Goal: Information Seeking & Learning: Learn about a topic

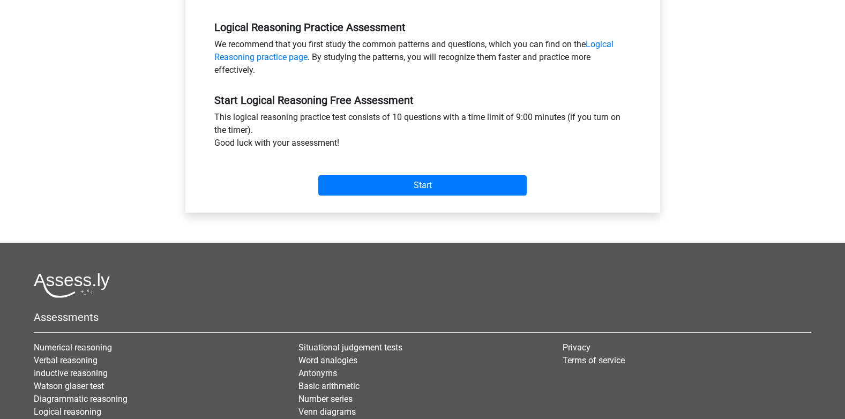
scroll to position [322, 0]
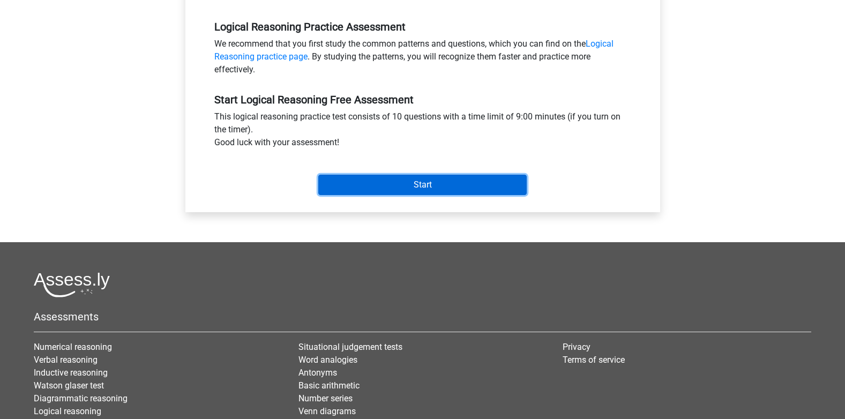
click at [446, 181] on input "Start" at bounding box center [422, 185] width 208 height 20
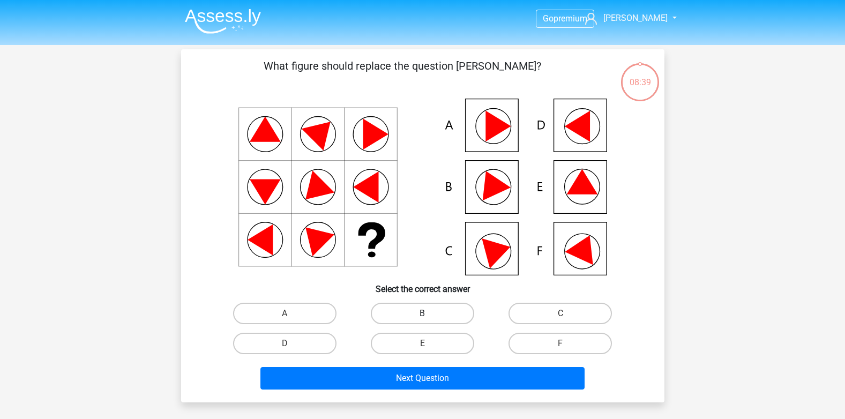
click at [406, 316] on label "B" at bounding box center [422, 313] width 103 height 21
click at [422, 316] on input "B" at bounding box center [425, 316] width 7 height 7
radio input "true"
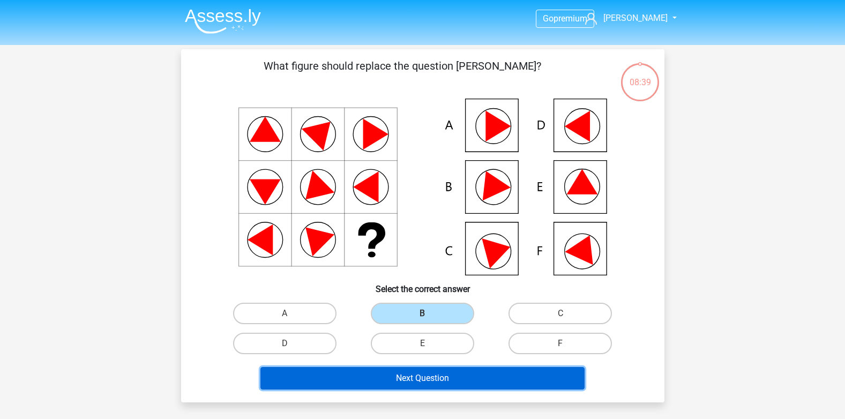
click at [406, 382] on button "Next Question" at bounding box center [422, 378] width 324 height 23
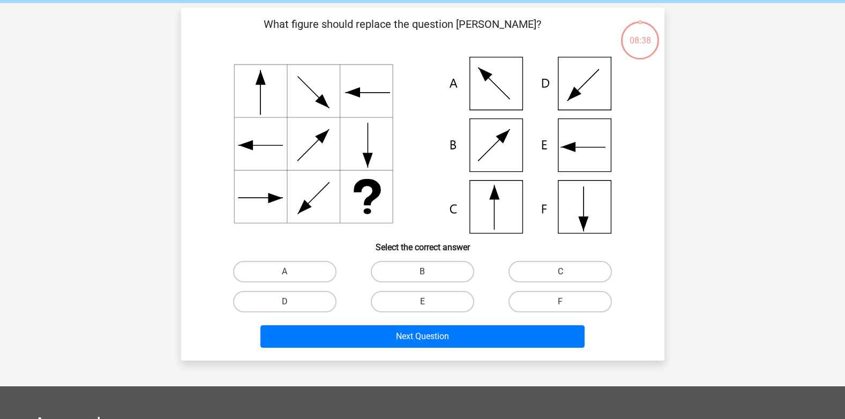
scroll to position [49, 0]
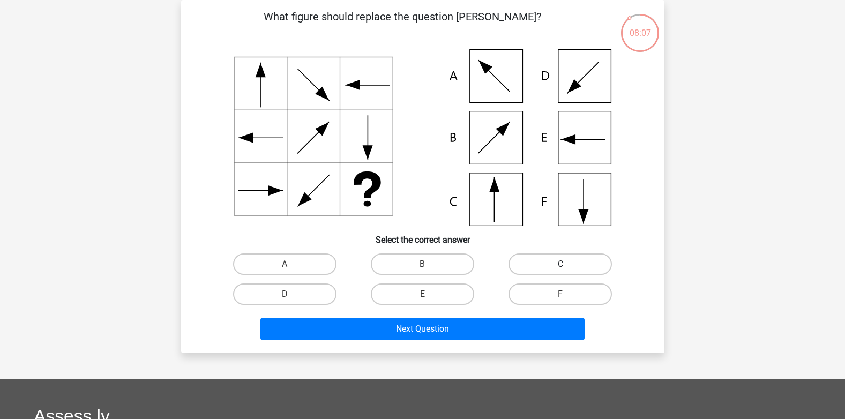
click at [555, 264] on label "C" at bounding box center [560, 263] width 103 height 21
click at [561, 264] on input "C" at bounding box center [564, 267] width 7 height 7
radio input "true"
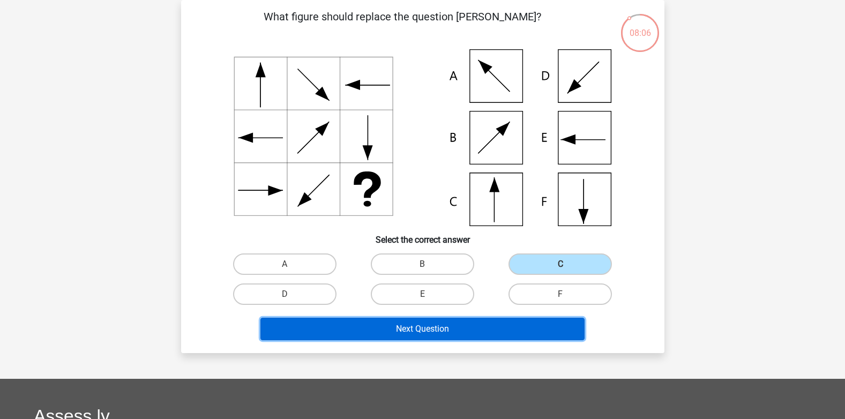
click at [489, 328] on button "Next Question" at bounding box center [422, 329] width 324 height 23
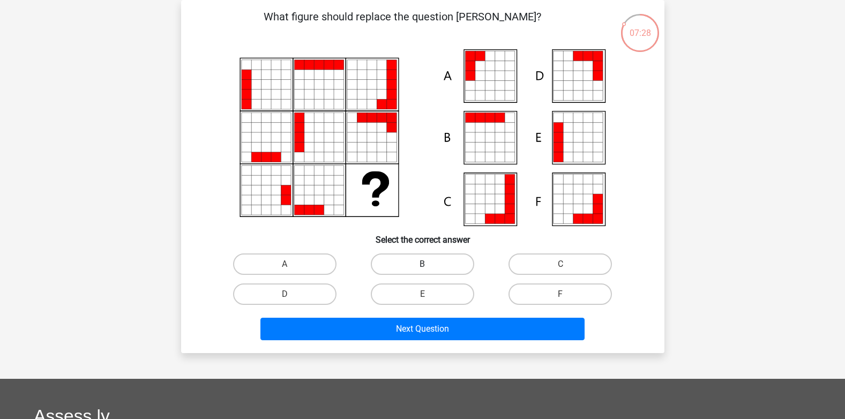
click at [401, 263] on label "B" at bounding box center [422, 263] width 103 height 21
click at [422, 264] on input "B" at bounding box center [425, 267] width 7 height 7
radio input "true"
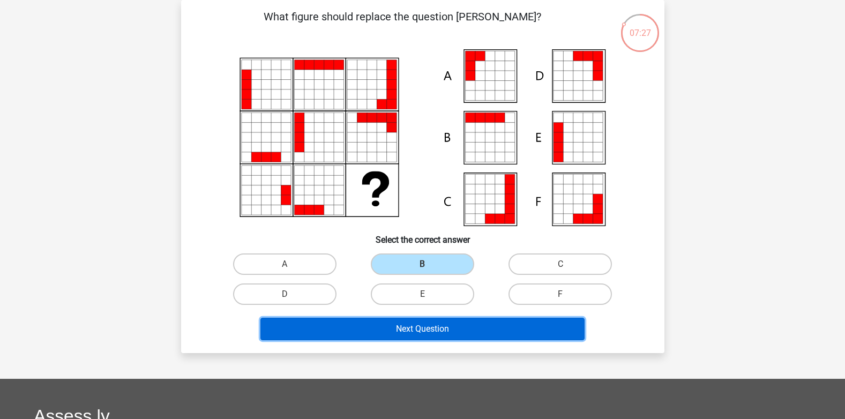
click at [388, 338] on button "Next Question" at bounding box center [422, 329] width 324 height 23
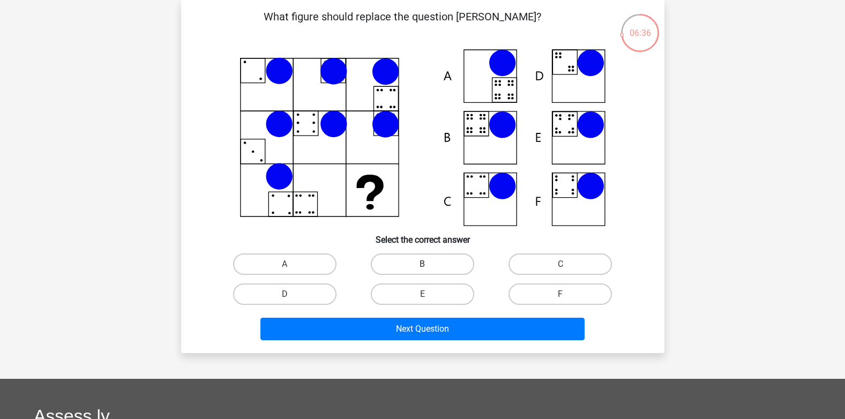
click at [401, 266] on label "B" at bounding box center [422, 263] width 103 height 21
click at [422, 266] on input "B" at bounding box center [425, 267] width 7 height 7
radio input "true"
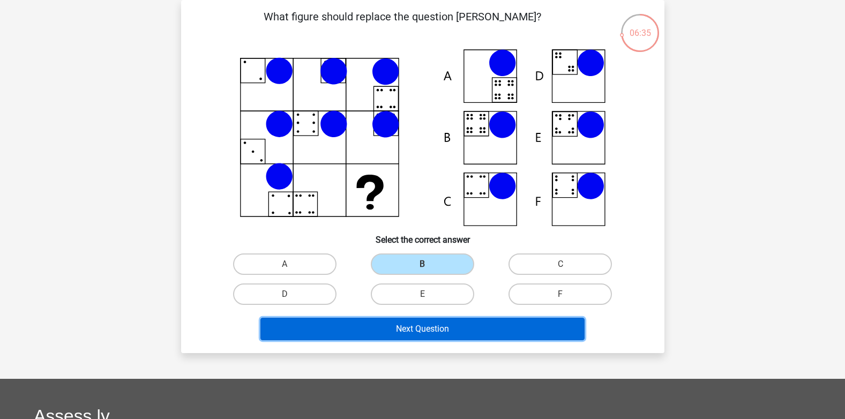
click at [413, 331] on button "Next Question" at bounding box center [422, 329] width 324 height 23
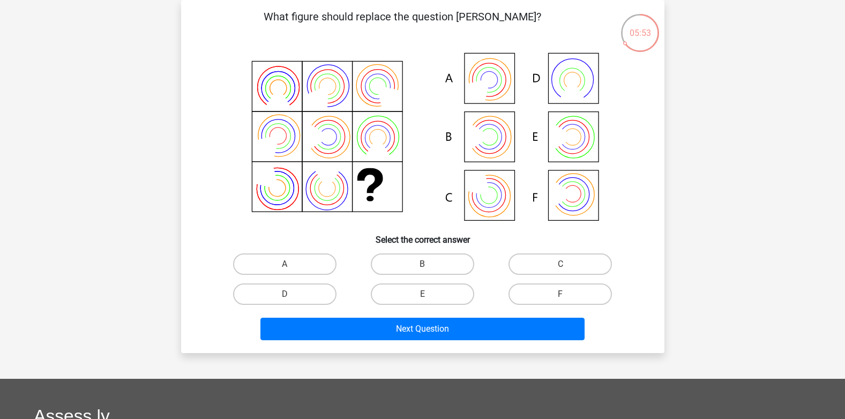
click at [484, 76] on icon at bounding box center [423, 137] width 432 height 177
click at [302, 260] on label "A" at bounding box center [284, 263] width 103 height 21
click at [292, 264] on input "A" at bounding box center [288, 267] width 7 height 7
radio input "true"
click at [387, 313] on div "Next Question" at bounding box center [422, 326] width 449 height 35
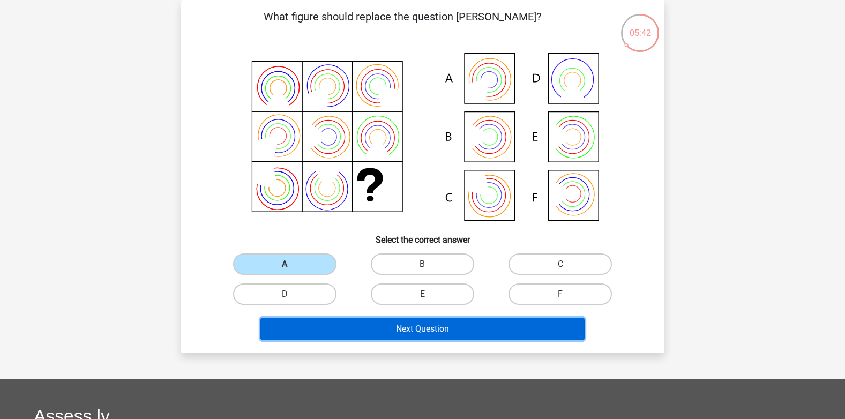
click at [406, 331] on button "Next Question" at bounding box center [422, 329] width 324 height 23
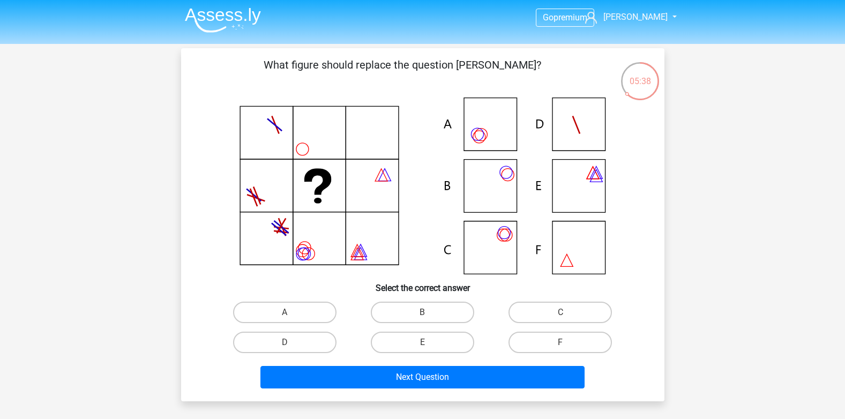
scroll to position [0, 0]
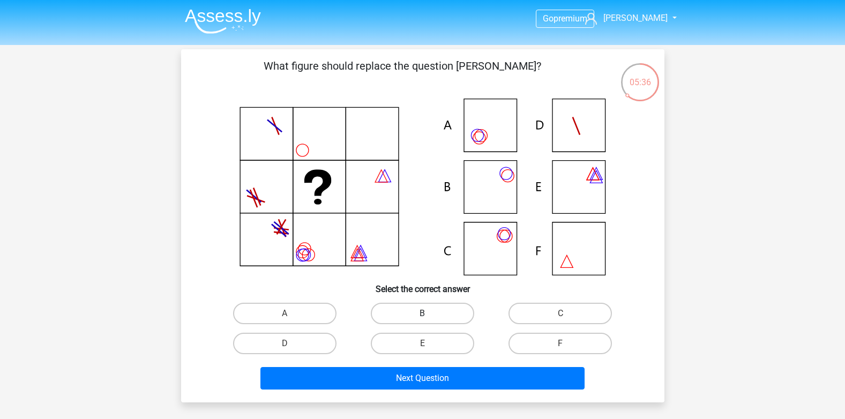
click at [404, 309] on label "B" at bounding box center [422, 313] width 103 height 21
click at [422, 313] on input "B" at bounding box center [425, 316] width 7 height 7
radio input "true"
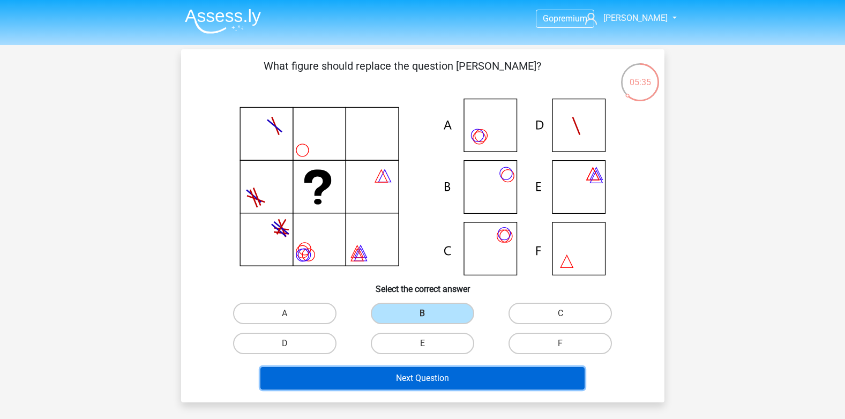
click at [402, 387] on button "Next Question" at bounding box center [422, 378] width 324 height 23
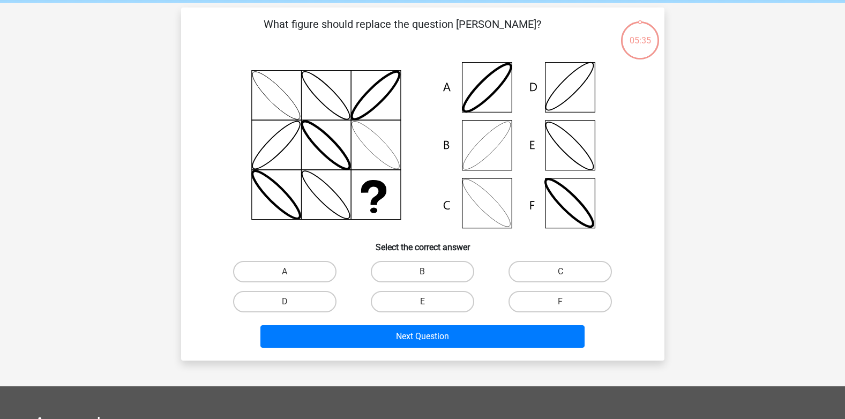
scroll to position [49, 0]
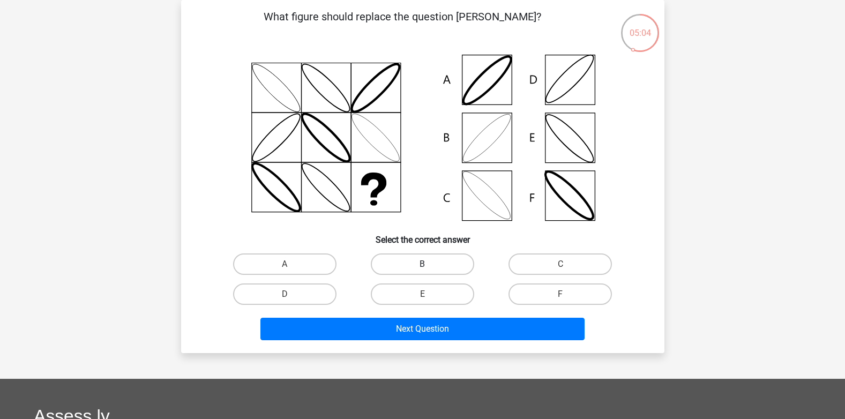
click at [406, 262] on label "B" at bounding box center [422, 263] width 103 height 21
click at [422, 264] on input "B" at bounding box center [425, 267] width 7 height 7
radio input "true"
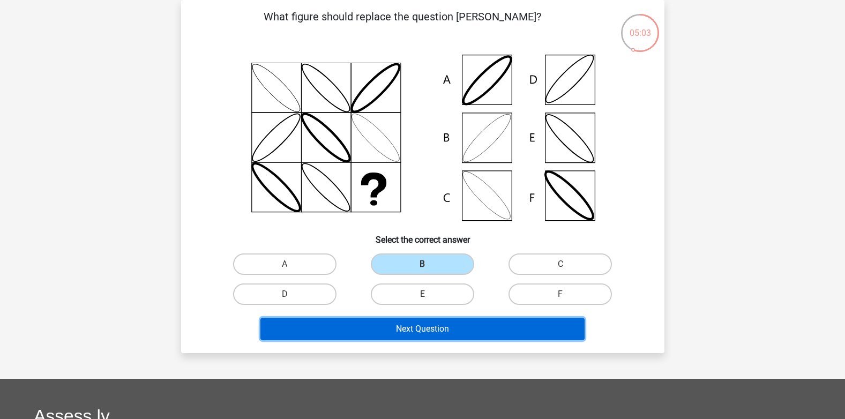
click at [424, 326] on button "Next Question" at bounding box center [422, 329] width 324 height 23
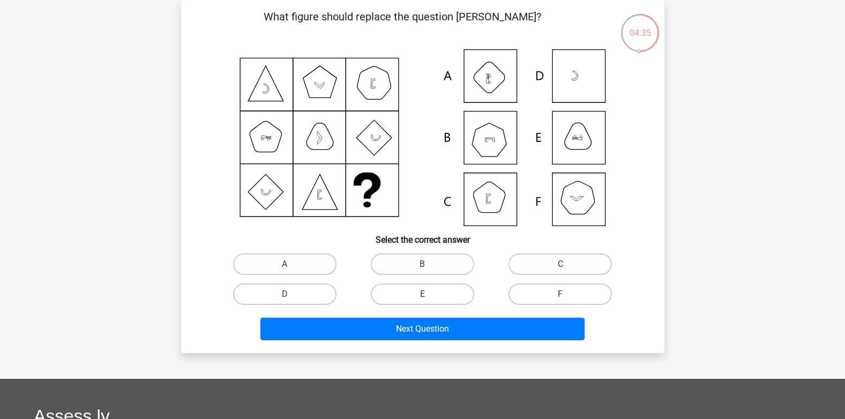
click at [648, 168] on div "What figure should replace the question [PERSON_NAME]?" at bounding box center [422, 177] width 475 height 336
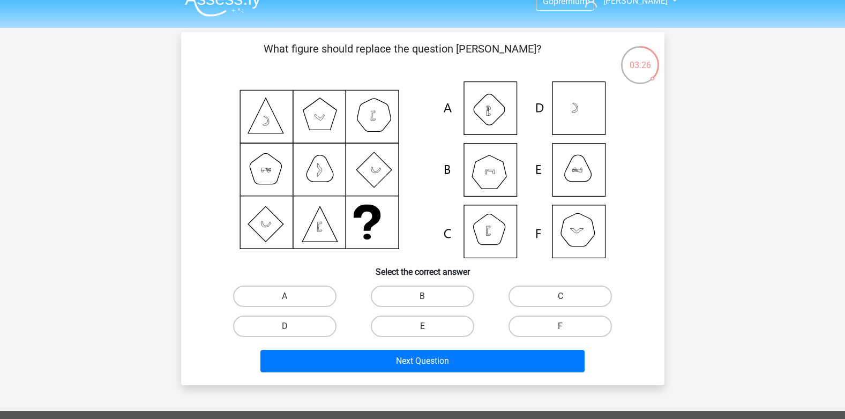
scroll to position [0, 0]
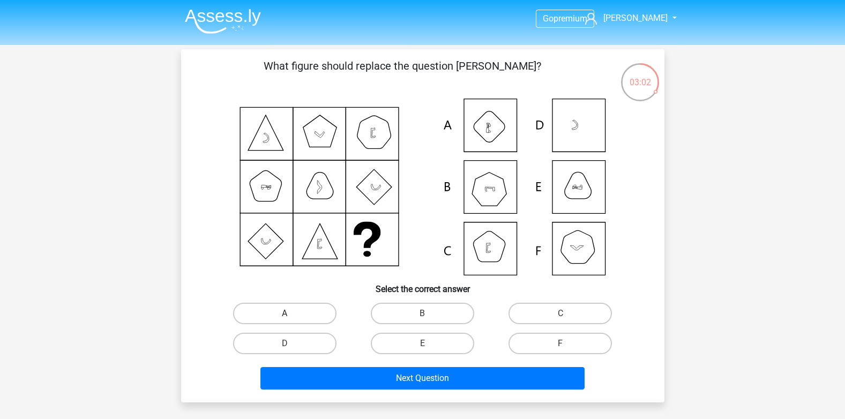
click at [318, 309] on label "A" at bounding box center [284, 313] width 103 height 21
click at [292, 313] on input "A" at bounding box center [288, 316] width 7 height 7
radio input "true"
click at [362, 361] on div "Next Question" at bounding box center [422, 375] width 449 height 35
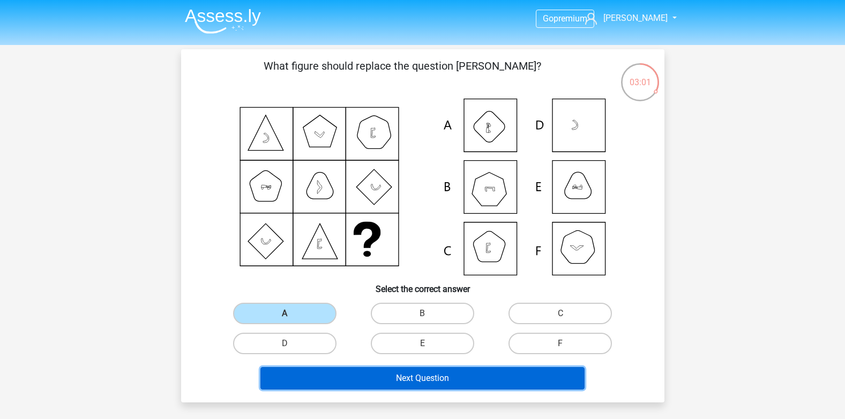
click at [367, 372] on button "Next Question" at bounding box center [422, 378] width 324 height 23
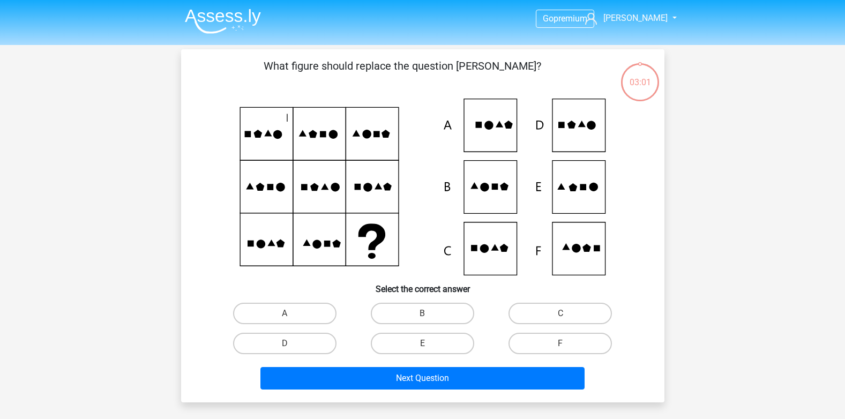
scroll to position [49, 0]
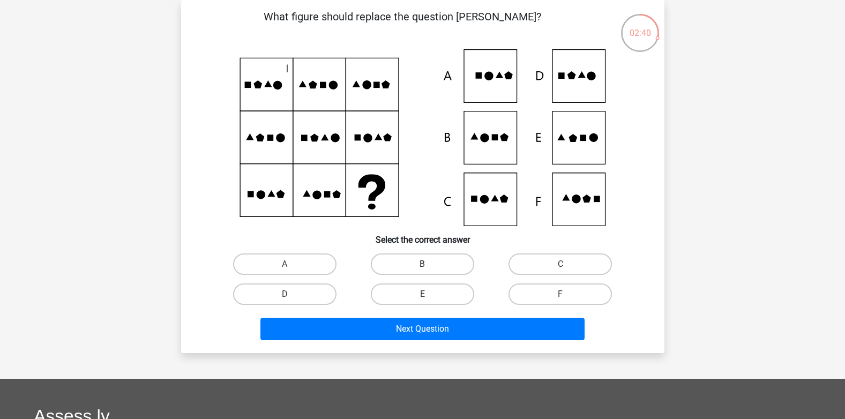
click at [413, 259] on label "B" at bounding box center [422, 263] width 103 height 21
click at [422, 264] on input "B" at bounding box center [425, 267] width 7 height 7
radio input "true"
click at [398, 292] on label "E" at bounding box center [422, 293] width 103 height 21
click at [422, 294] on input "E" at bounding box center [425, 297] width 7 height 7
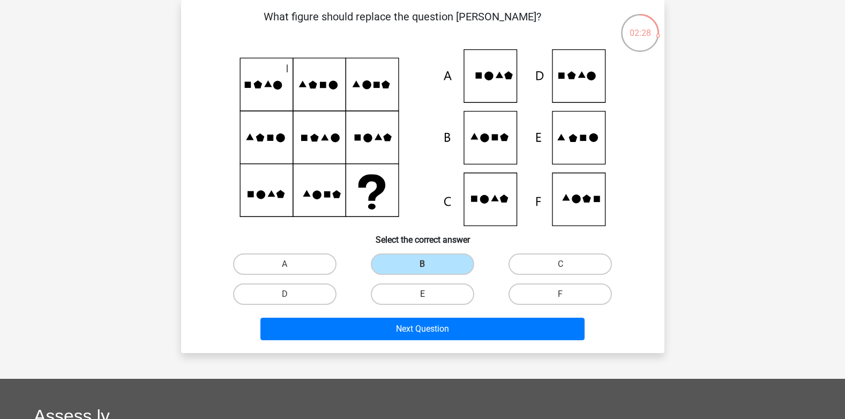
radio input "true"
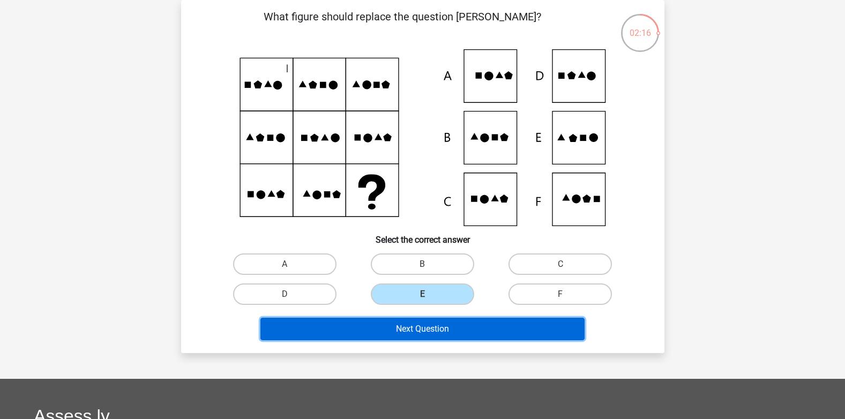
click at [421, 324] on button "Next Question" at bounding box center [422, 329] width 324 height 23
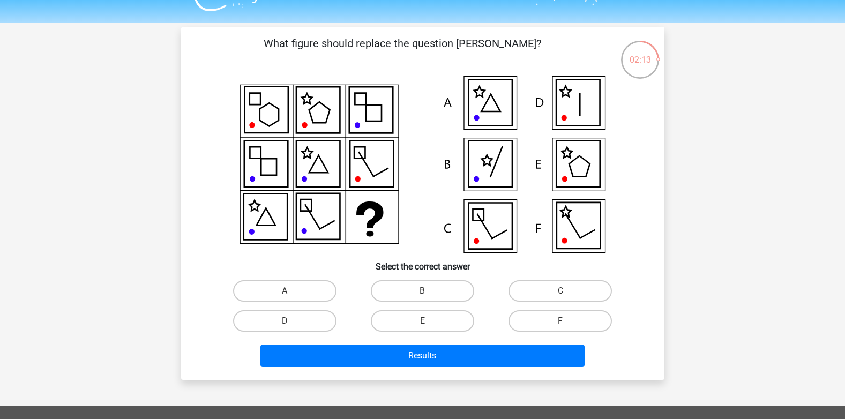
scroll to position [0, 0]
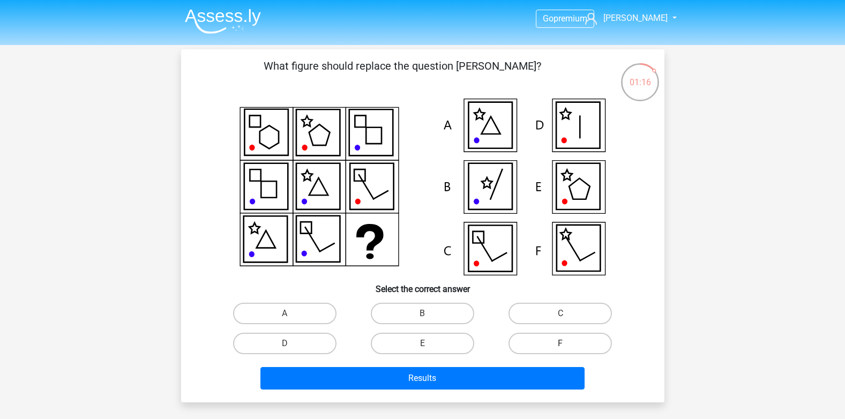
click at [533, 342] on label "F" at bounding box center [560, 343] width 103 height 21
click at [561, 343] on input "F" at bounding box center [564, 346] width 7 height 7
radio input "true"
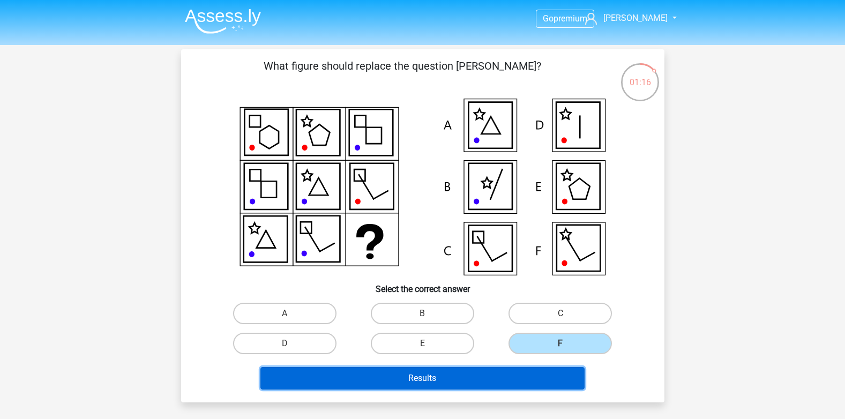
click at [506, 380] on button "Results" at bounding box center [422, 378] width 324 height 23
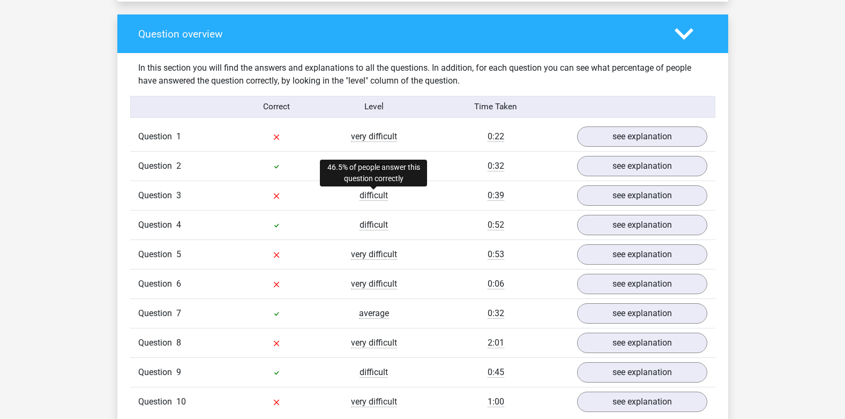
scroll to position [804, 0]
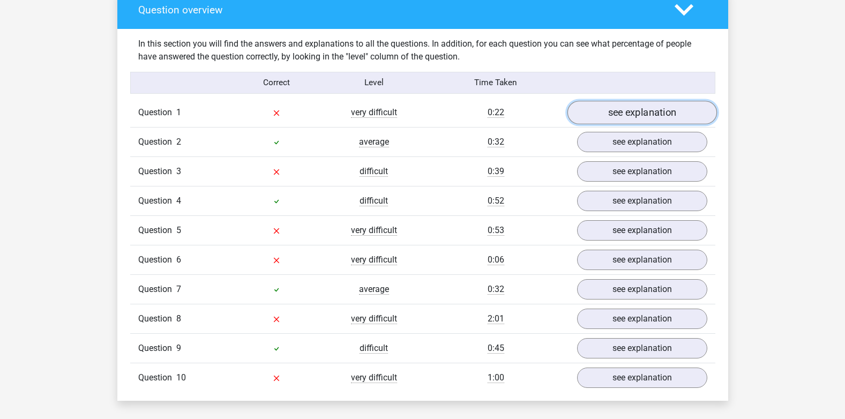
click at [594, 110] on link "see explanation" at bounding box center [642, 113] width 150 height 24
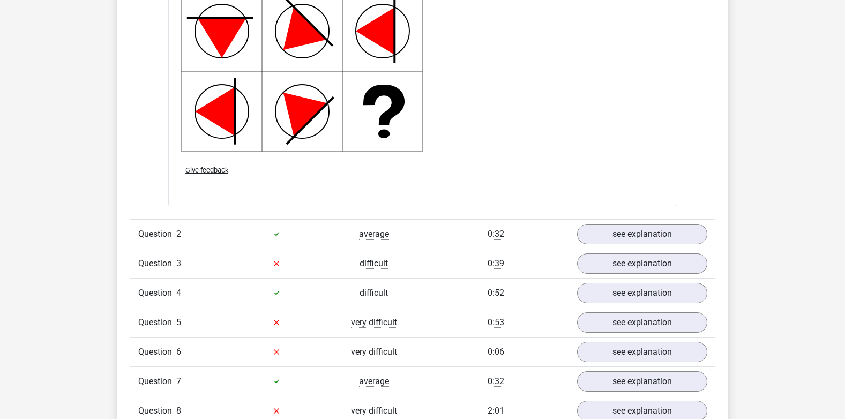
scroll to position [1500, 0]
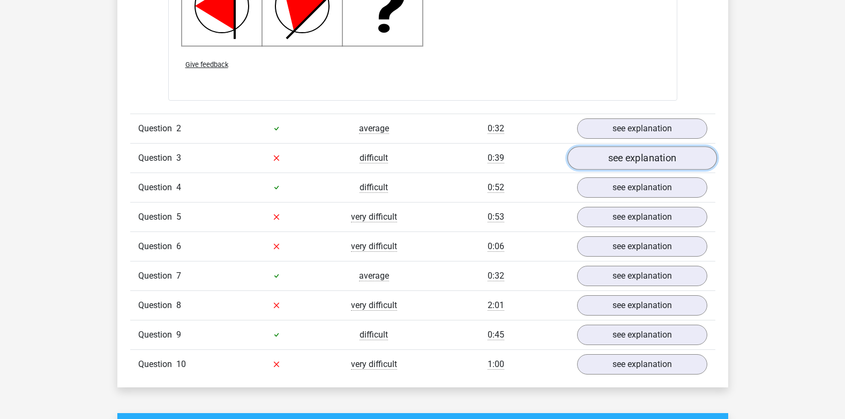
drag, startPoint x: 599, startPoint y: 152, endPoint x: 593, endPoint y: 155, distance: 6.2
click at [598, 152] on link "see explanation" at bounding box center [642, 158] width 150 height 24
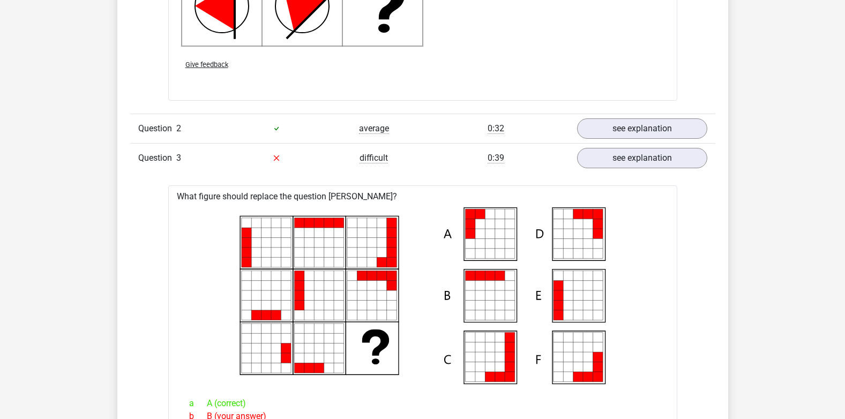
click at [448, 174] on div "Question 1 very difficult 0:22 see explanation What figure should replace the q…" at bounding box center [422, 265] width 569 height 1728
click at [547, 161] on div "0:39" at bounding box center [496, 158] width 146 height 13
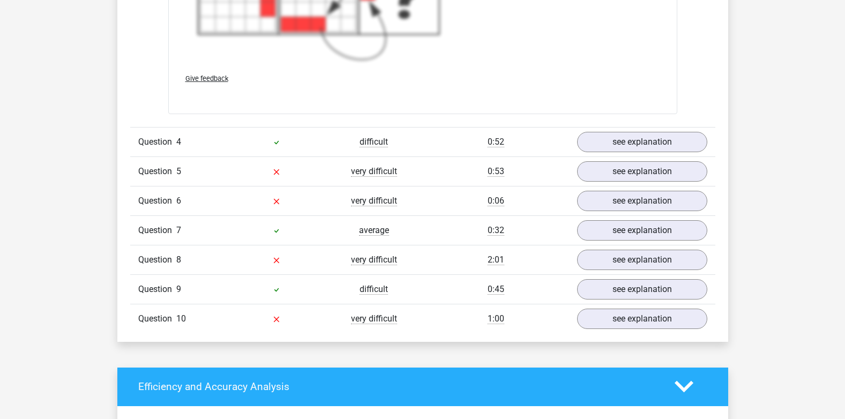
scroll to position [2304, 0]
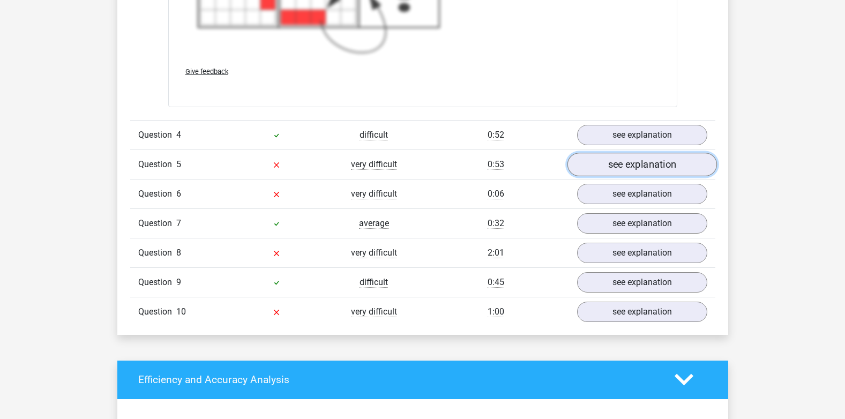
click at [631, 158] on link "see explanation" at bounding box center [642, 165] width 150 height 24
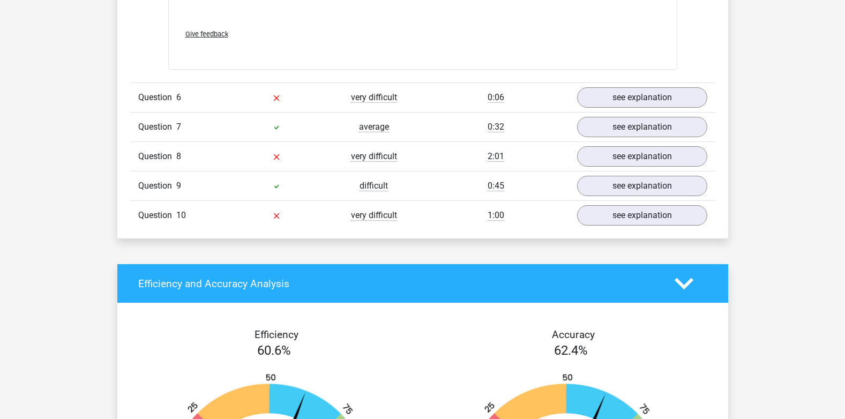
scroll to position [3215, 0]
